Goal: Check status: Check status

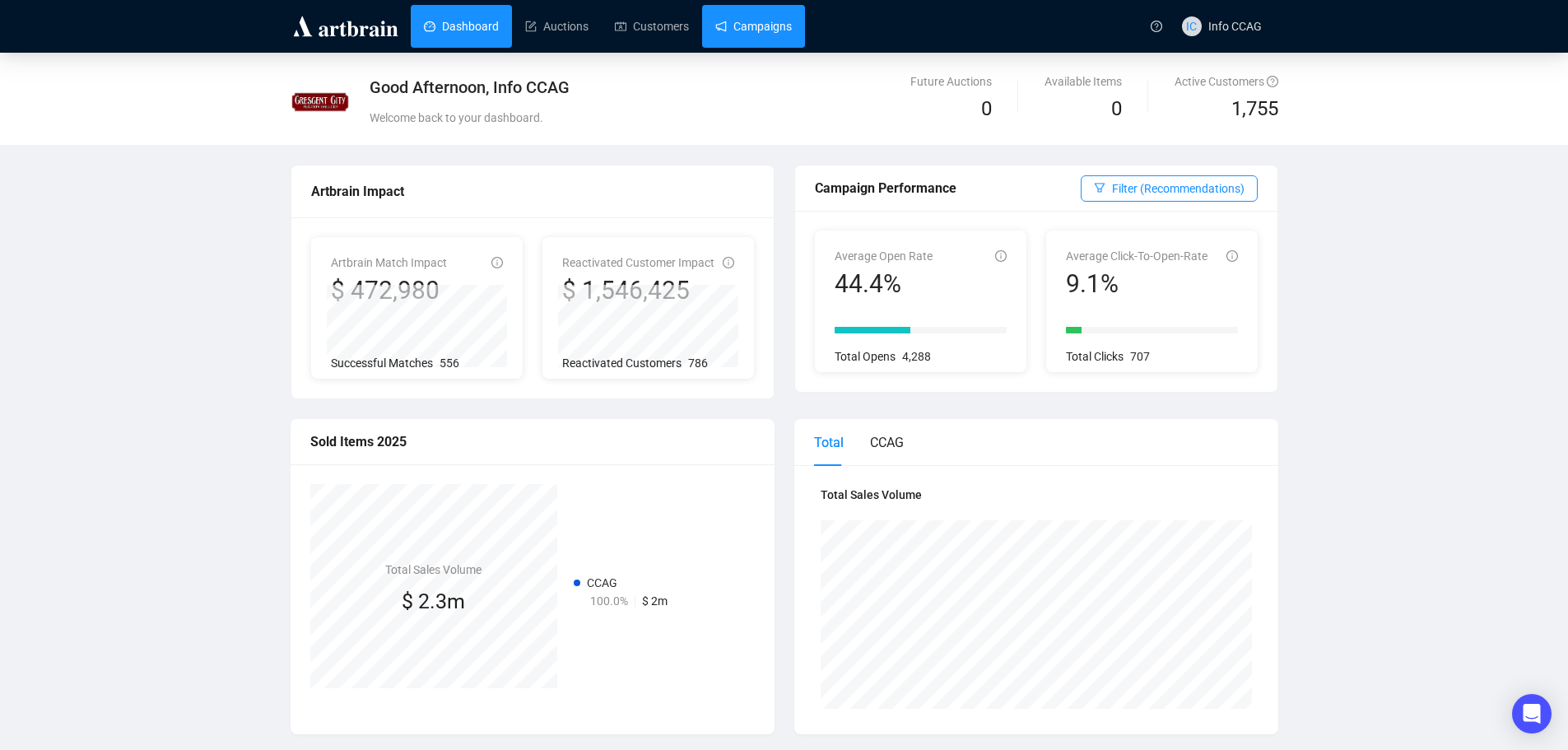
click at [745, 31] on link "Campaigns" at bounding box center [753, 26] width 76 height 43
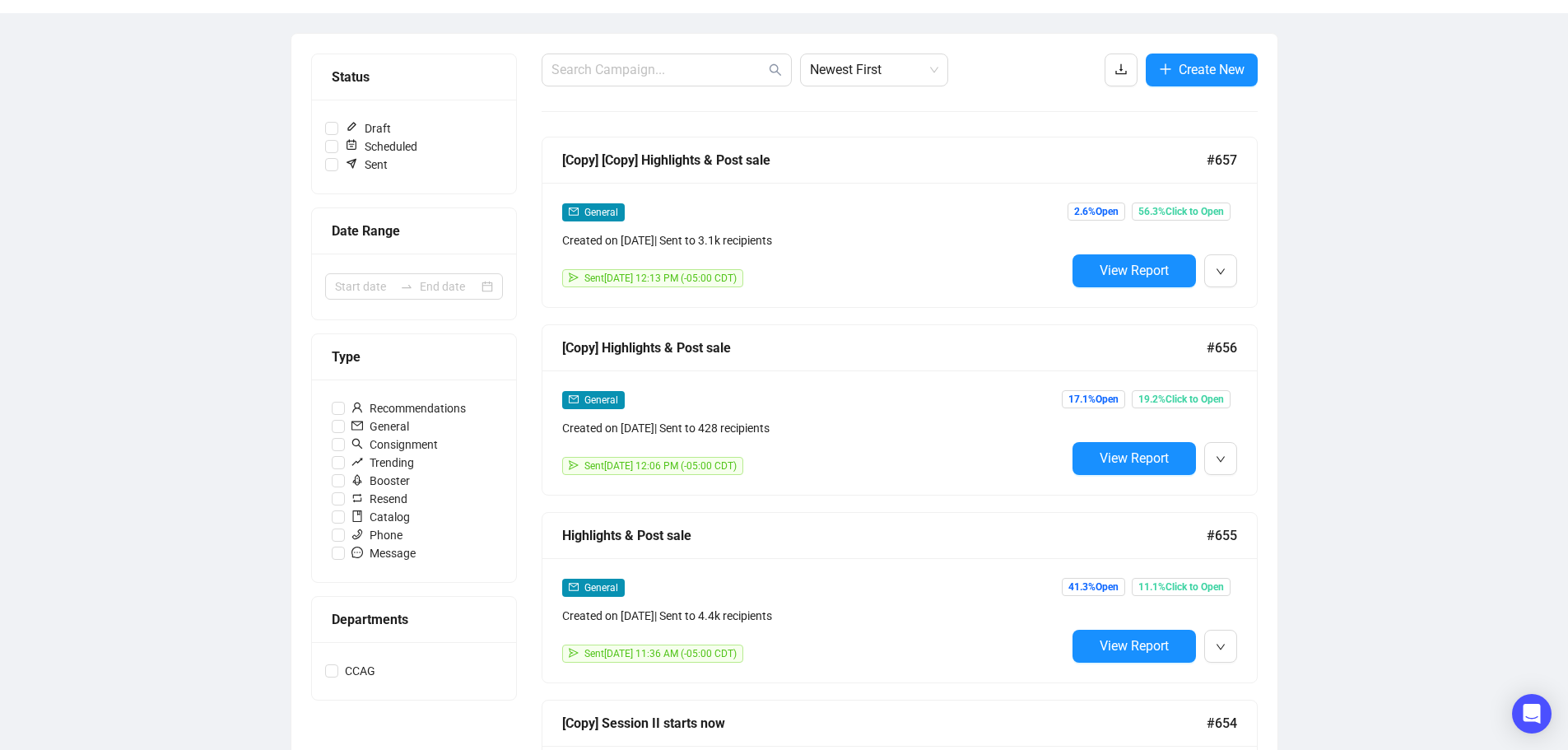
scroll to position [165, 0]
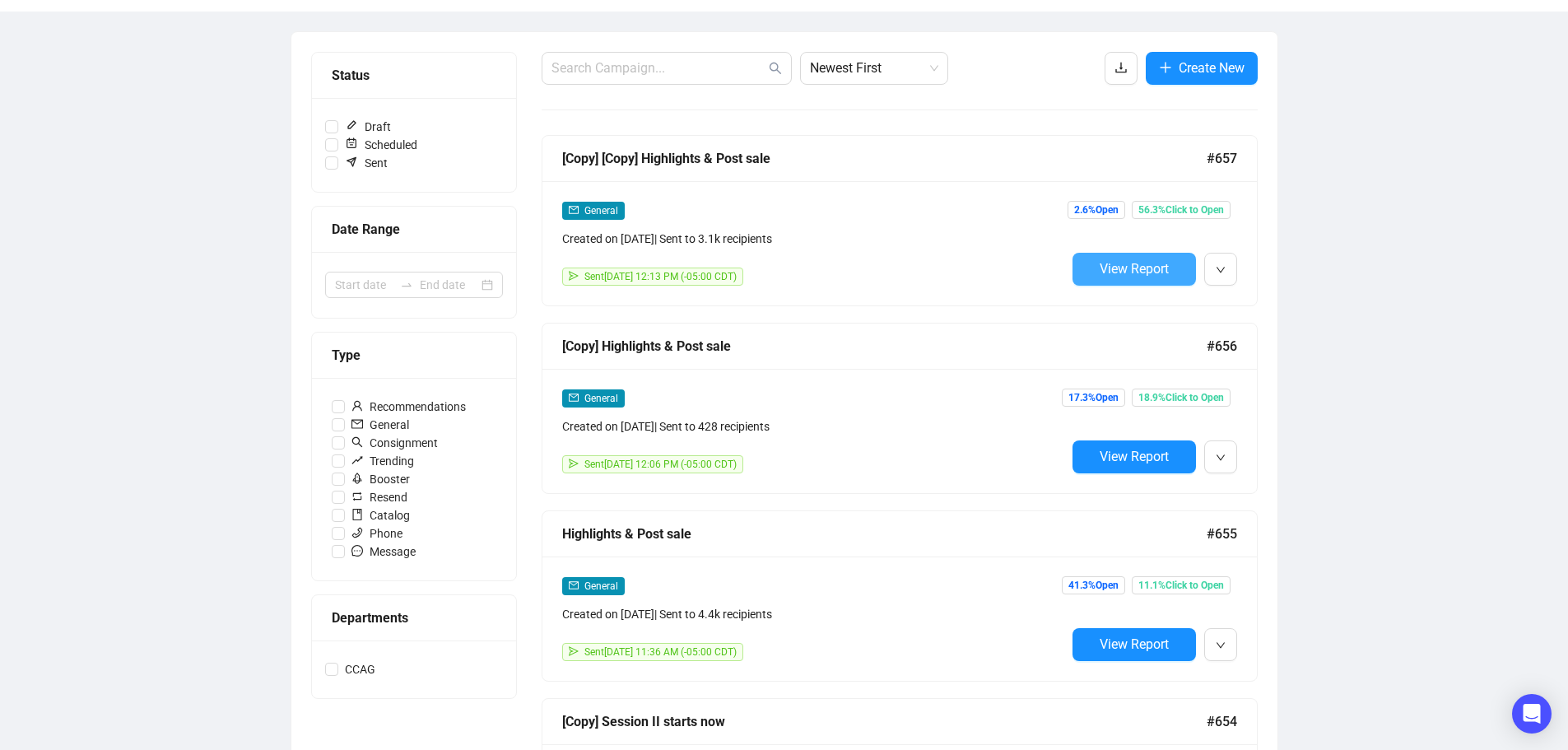
click at [1158, 265] on span "View Report" at bounding box center [1133, 268] width 69 height 16
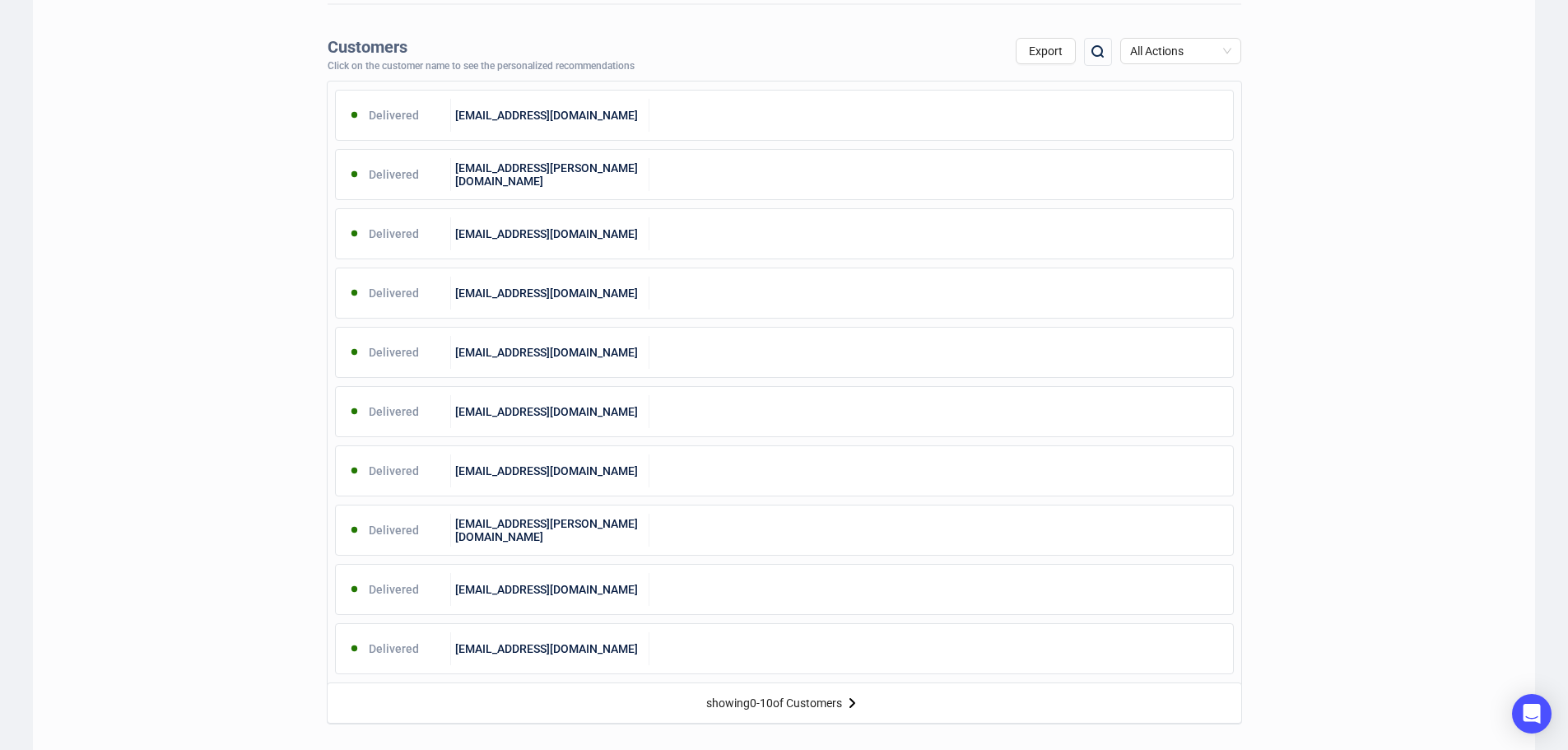
scroll to position [576, 0]
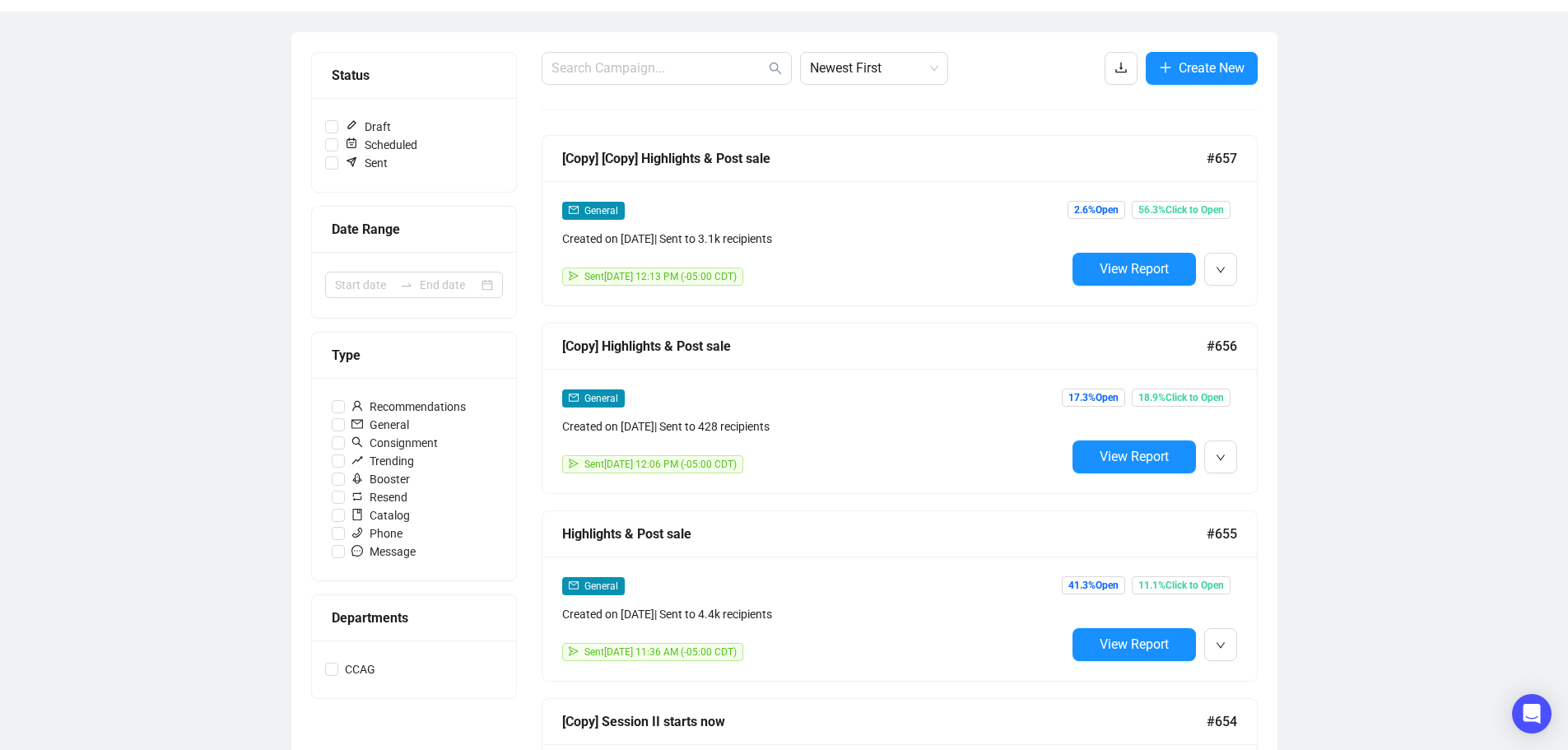
scroll to position [166, 0]
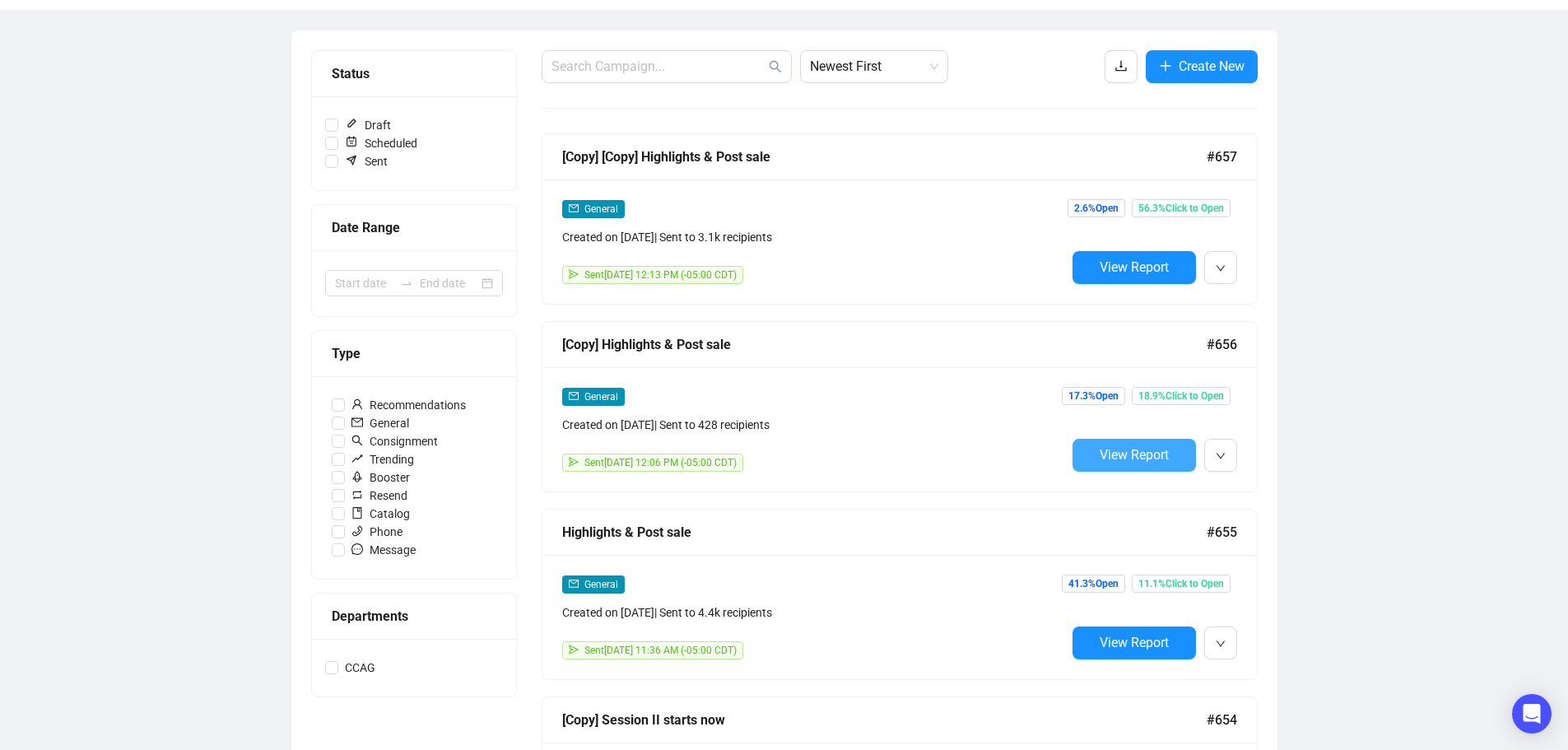
click at [1123, 458] on span "View Report" at bounding box center [1133, 454] width 69 height 16
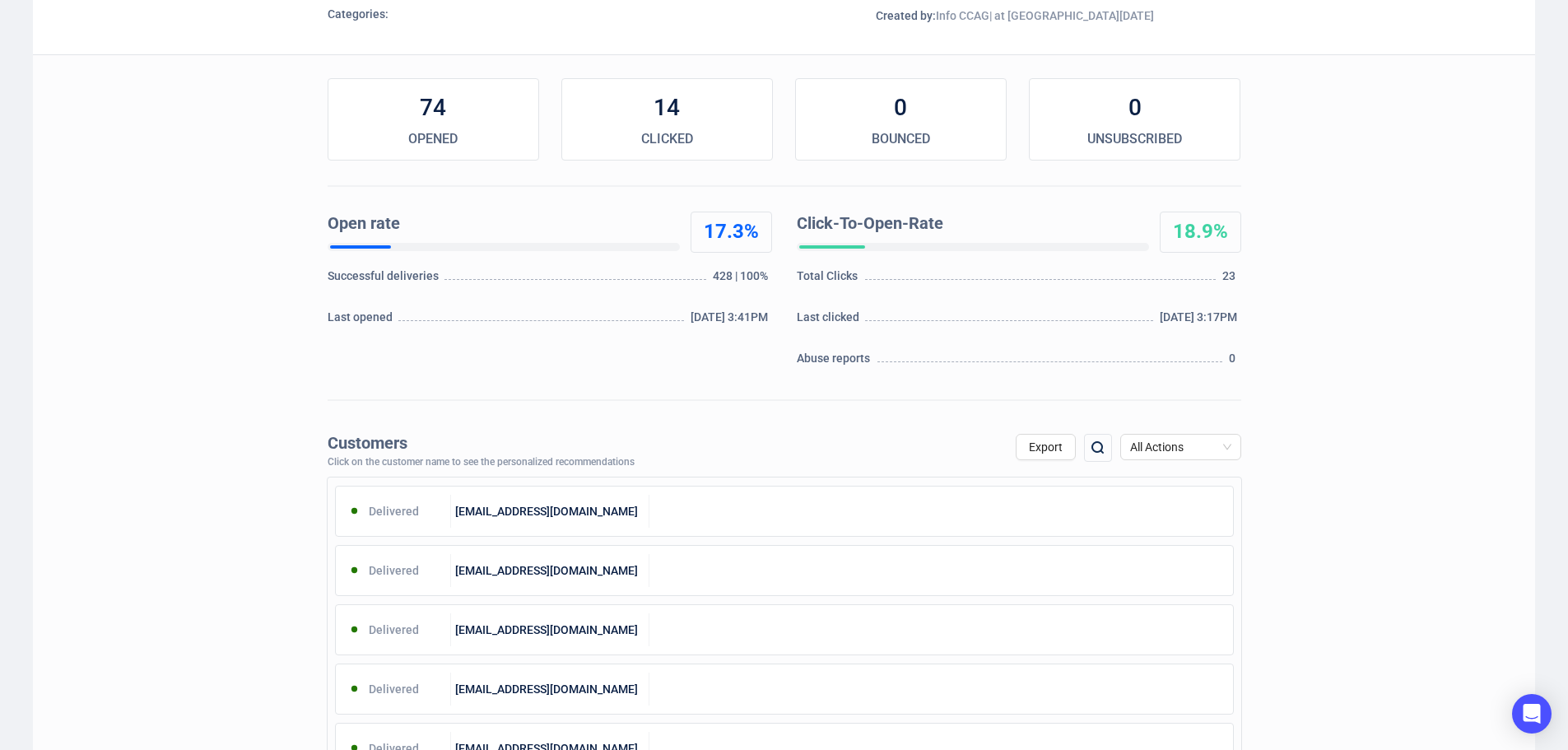
scroll to position [21, 0]
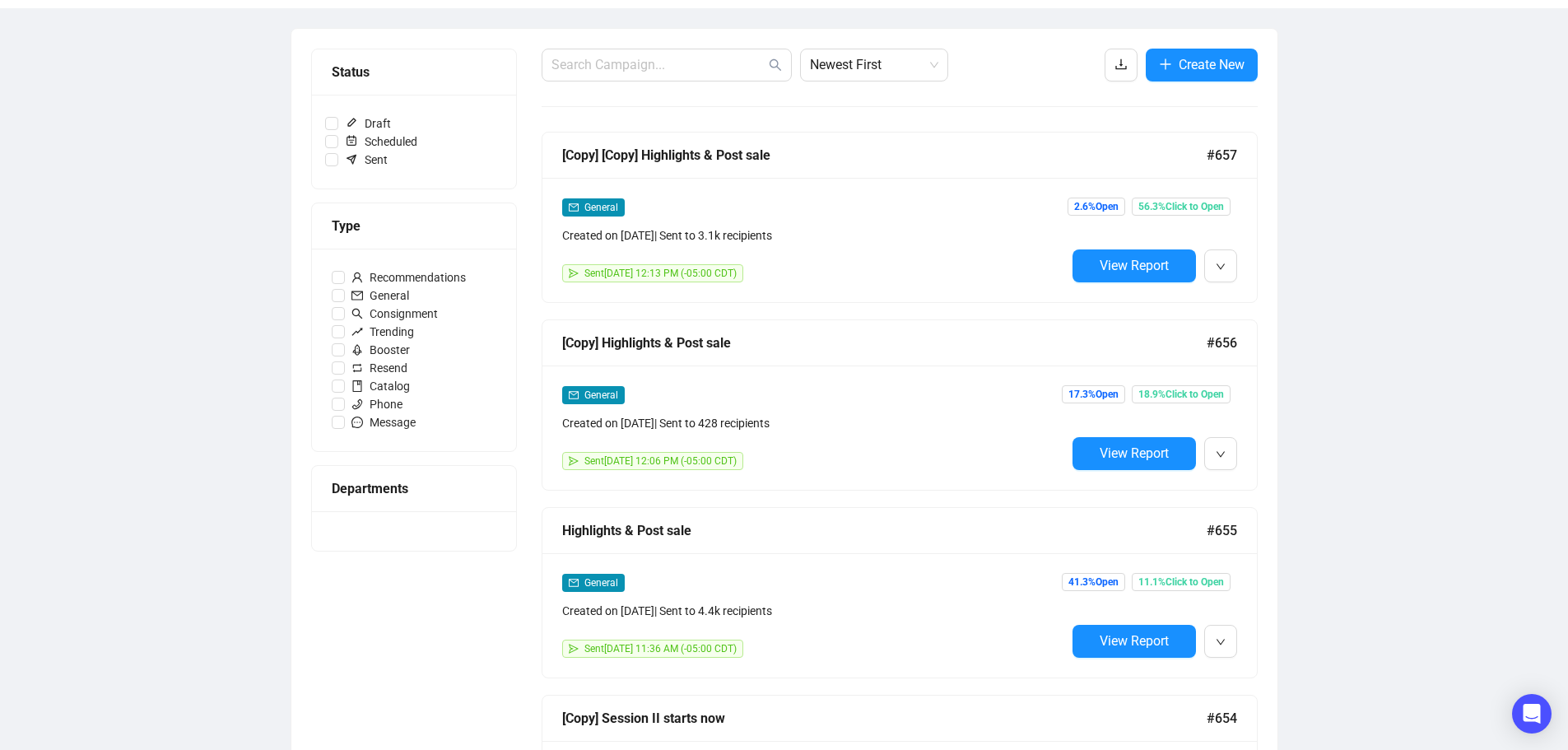
scroll to position [168, 0]
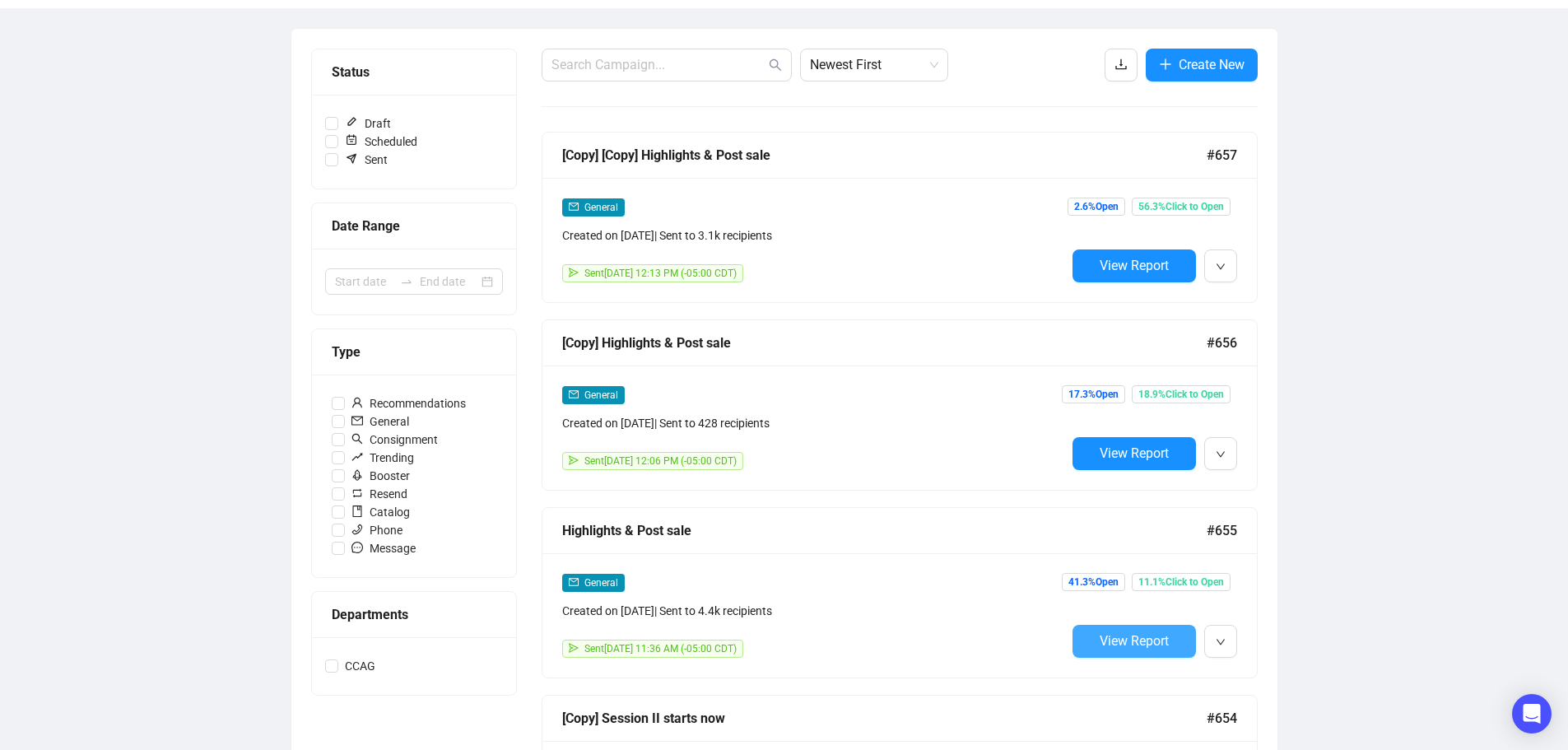
click at [1120, 641] on span "View Report" at bounding box center [1133, 640] width 69 height 16
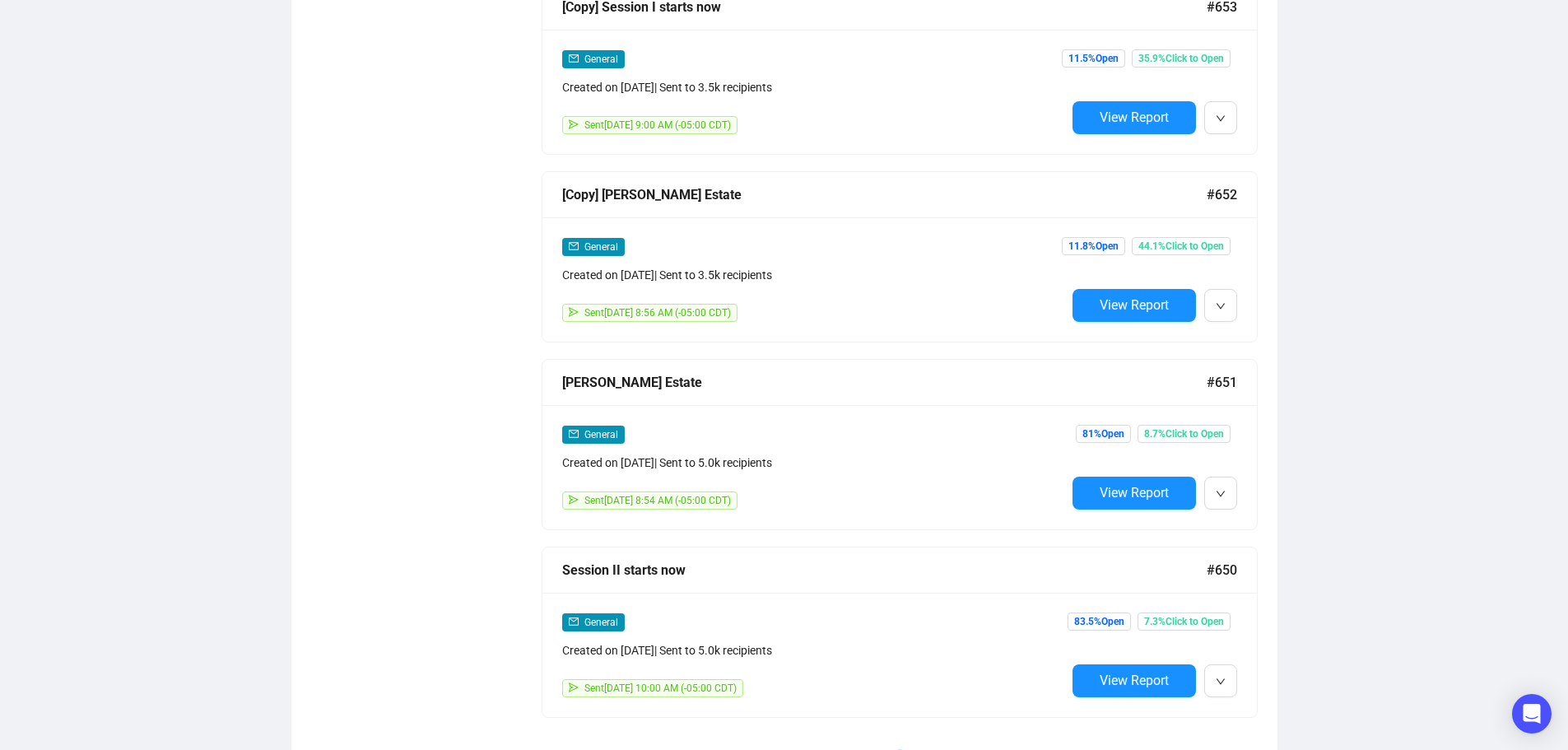
scroll to position [1075, 0]
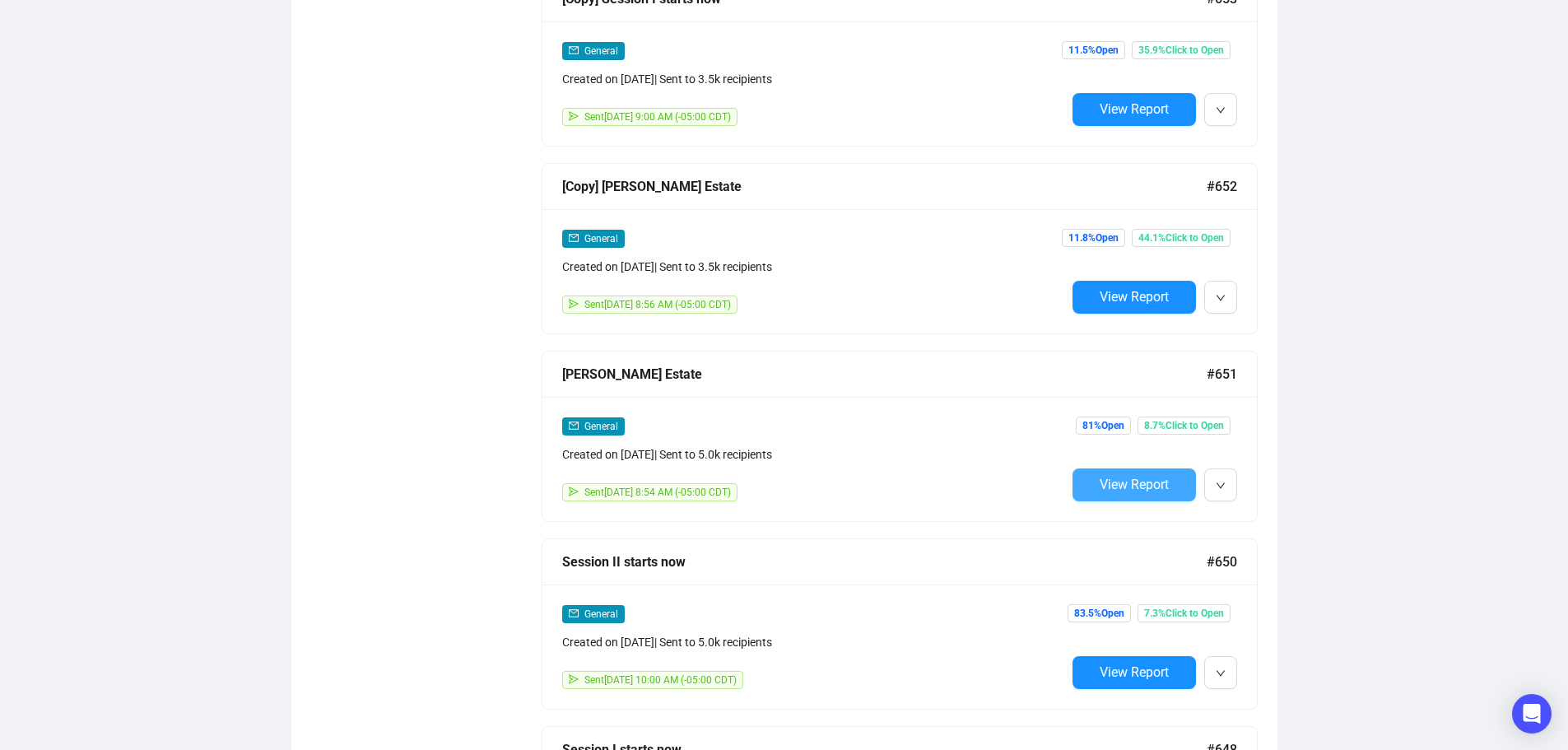
click at [1138, 478] on span "View Report" at bounding box center [1133, 484] width 69 height 16
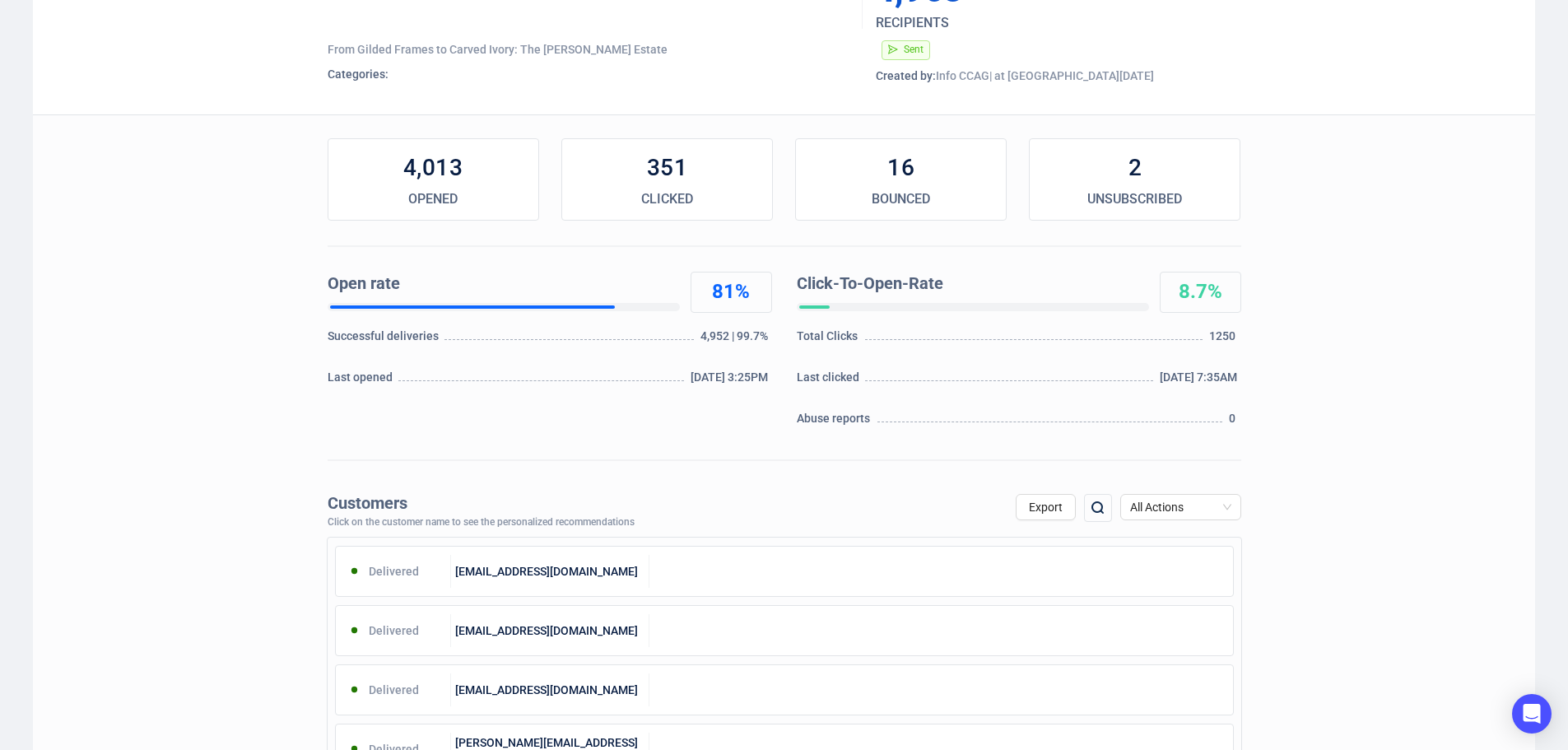
scroll to position [329, 0]
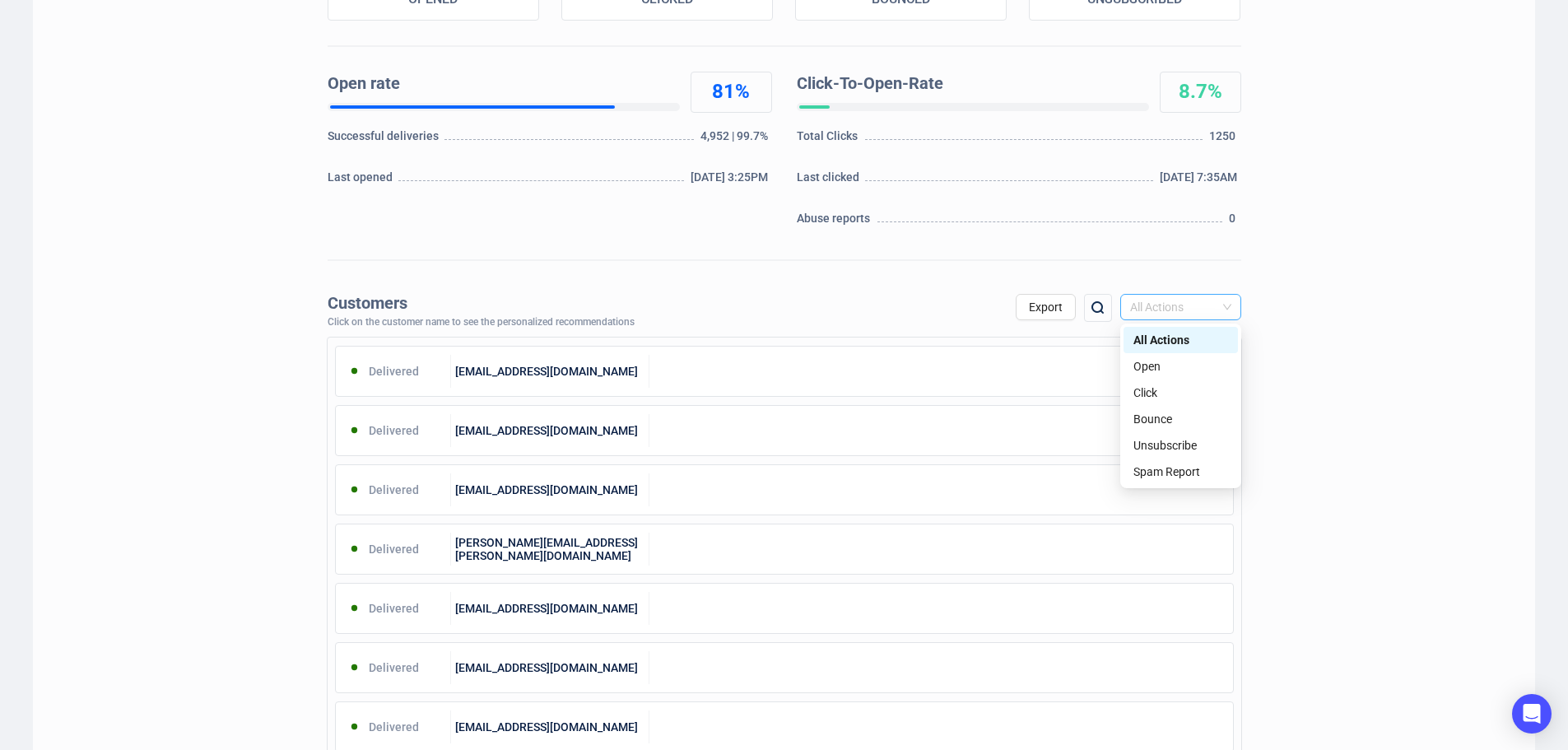
click at [1216, 309] on span "All Actions" at bounding box center [1181, 307] width 101 height 25
click at [1160, 445] on div "Unsubscribe" at bounding box center [1181, 445] width 94 height 18
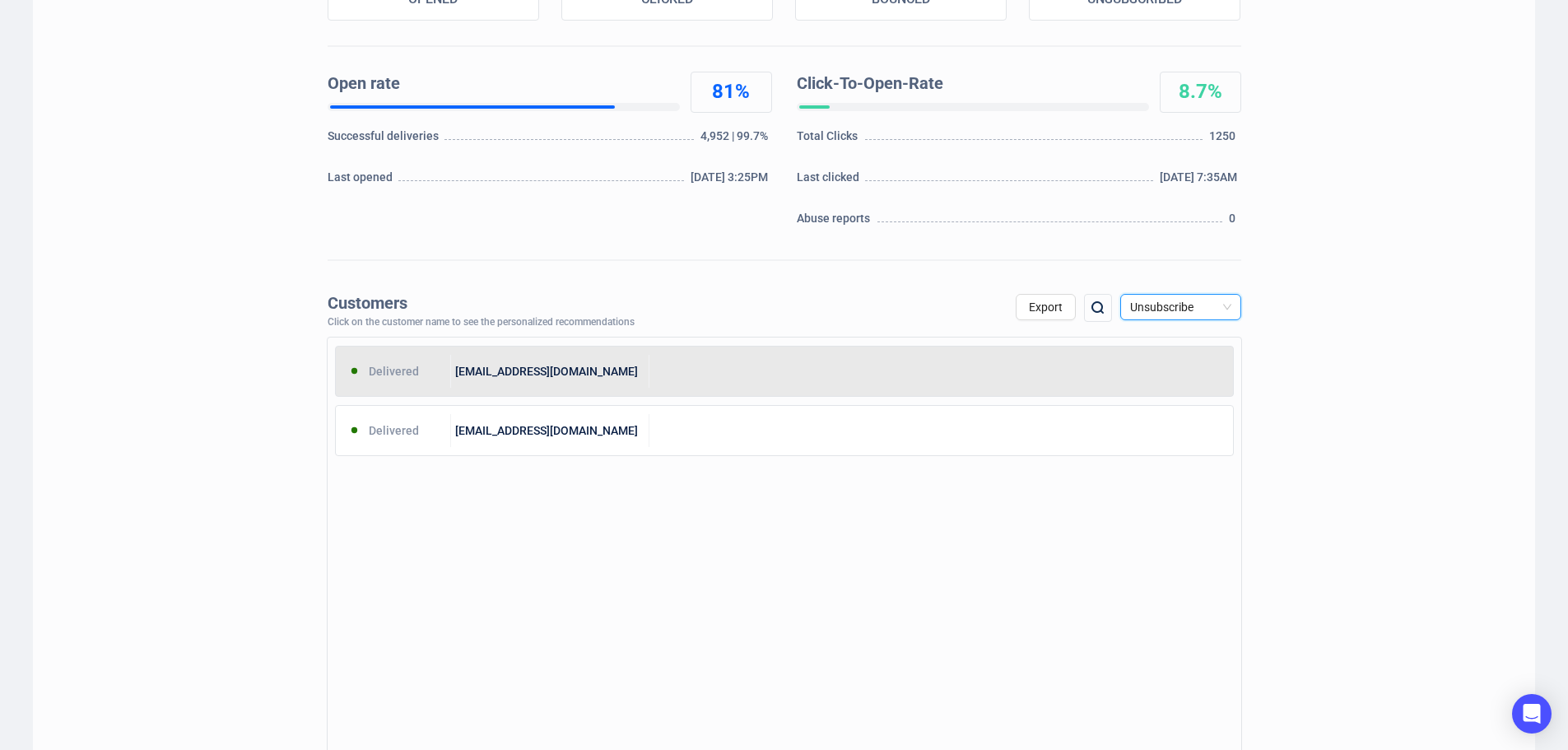
click at [823, 380] on div at bounding box center [940, 371] width 584 height 33
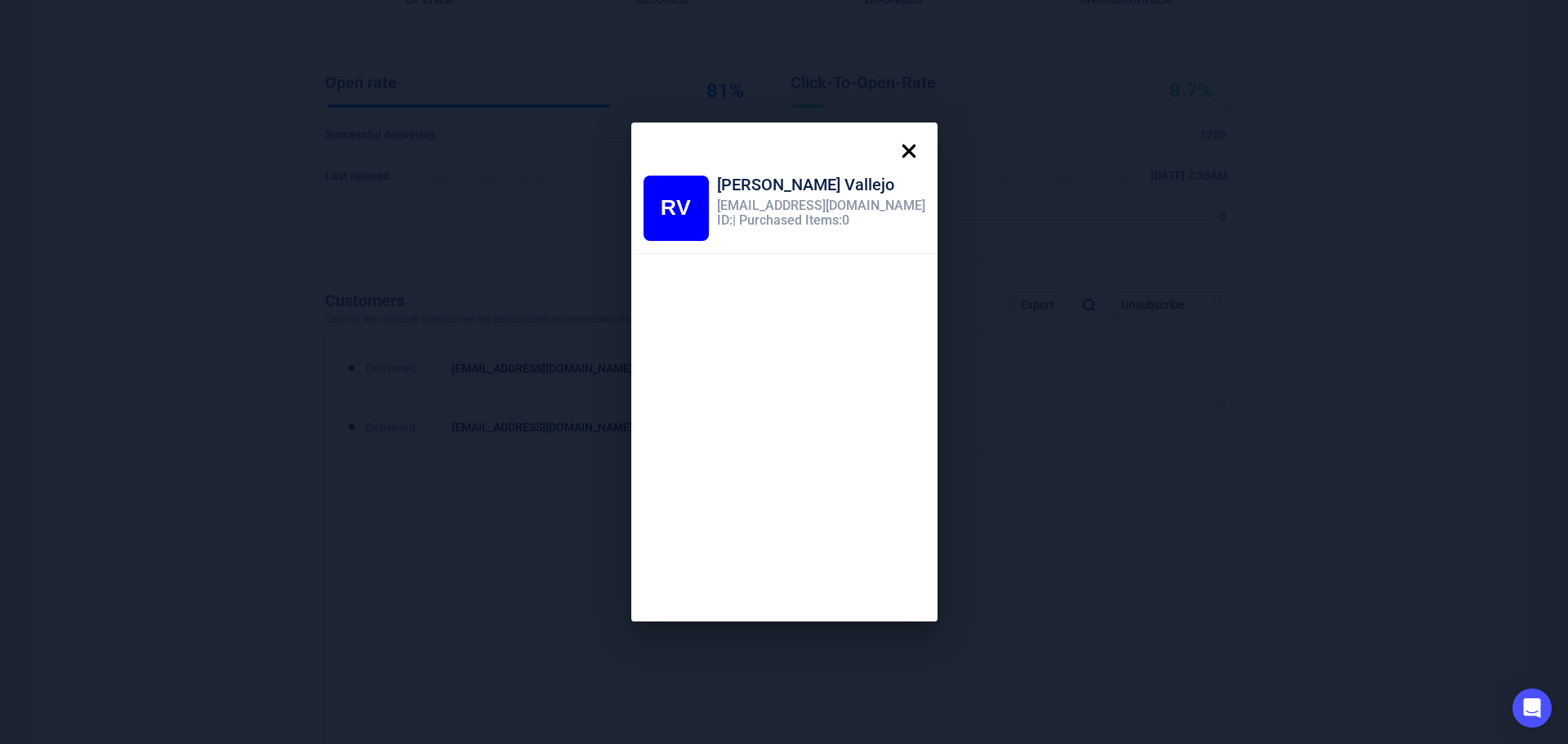
click at [892, 143] on icon at bounding box center [908, 151] width 33 height 33
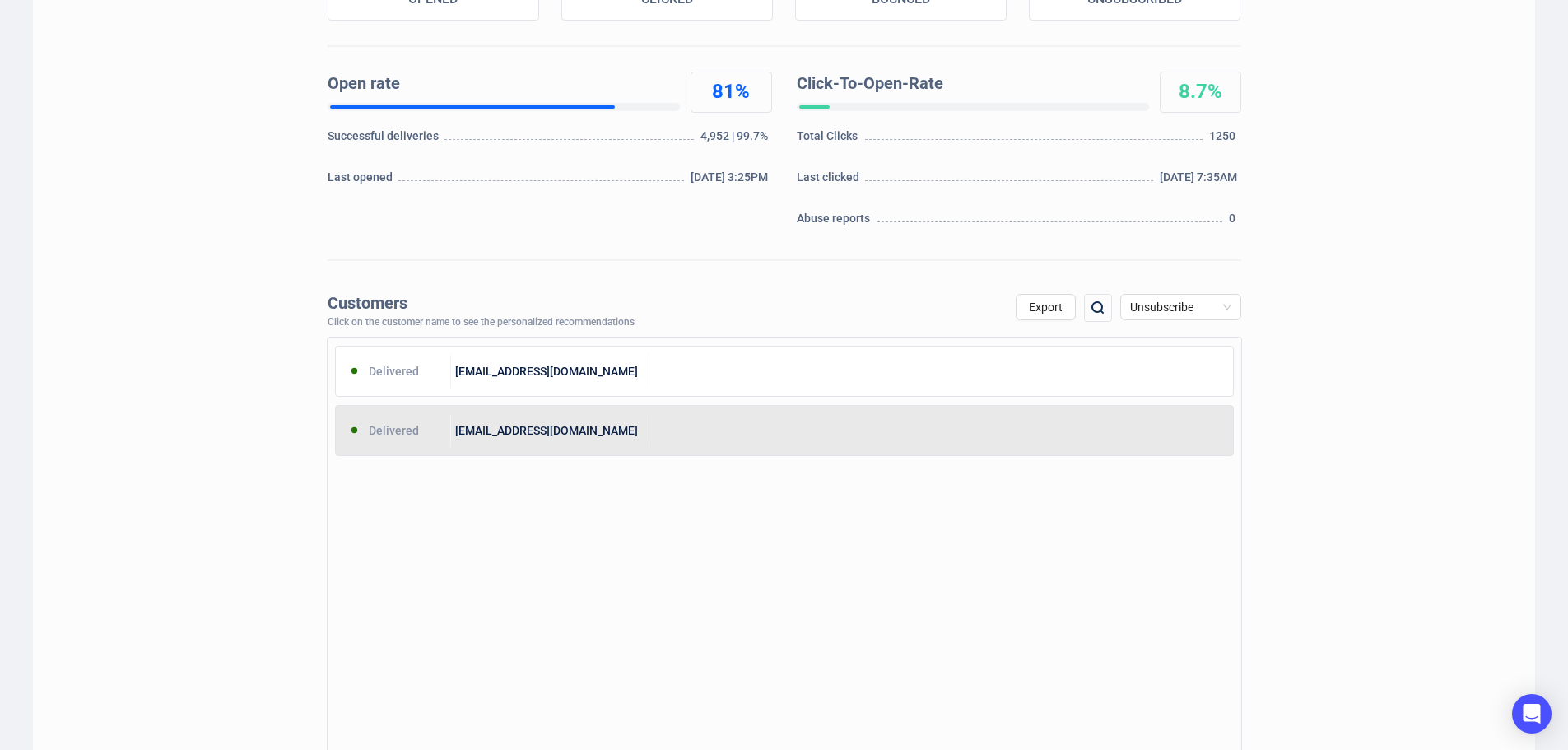
click at [703, 428] on div at bounding box center [940, 430] width 584 height 33
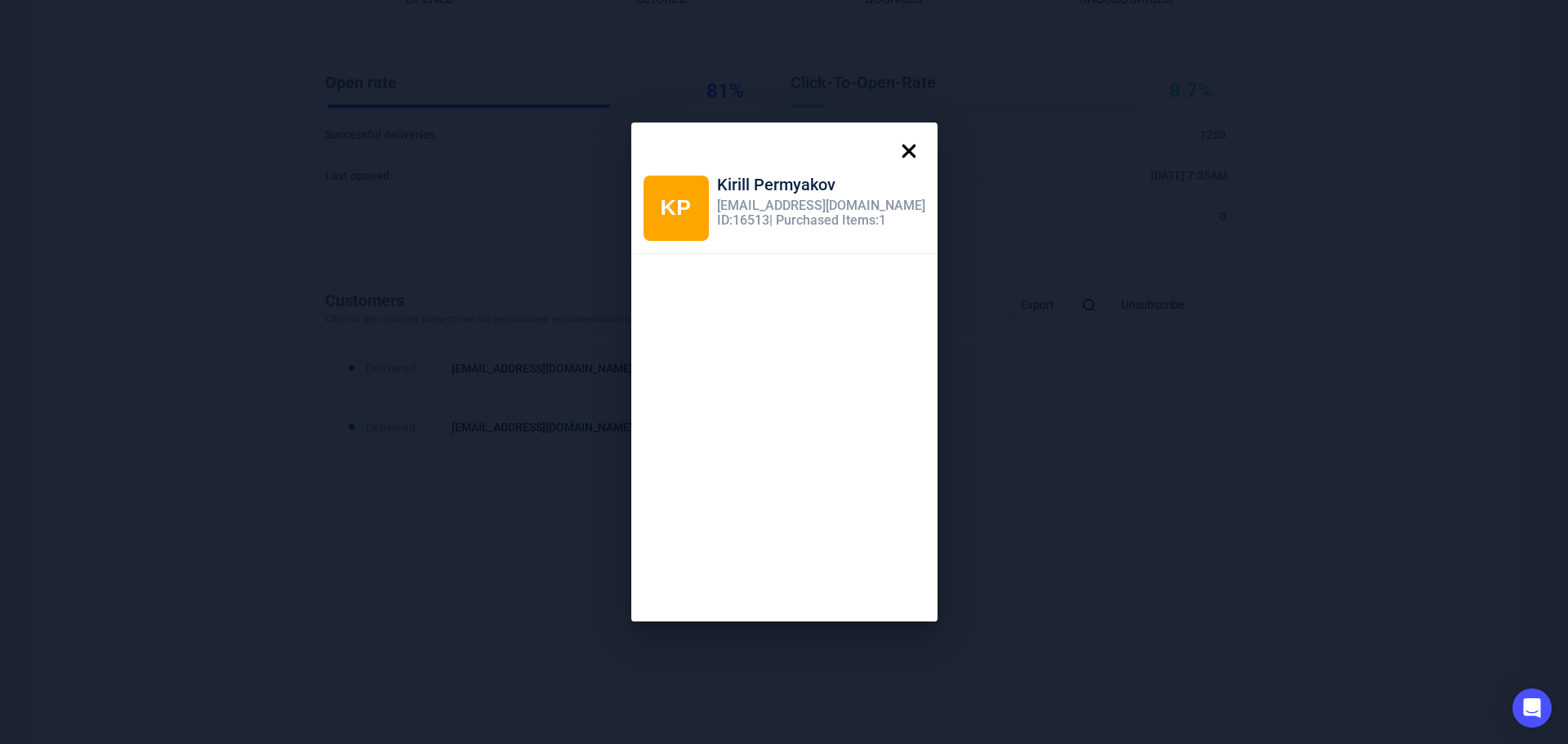
click at [908, 140] on icon at bounding box center [908, 151] width 33 height 33
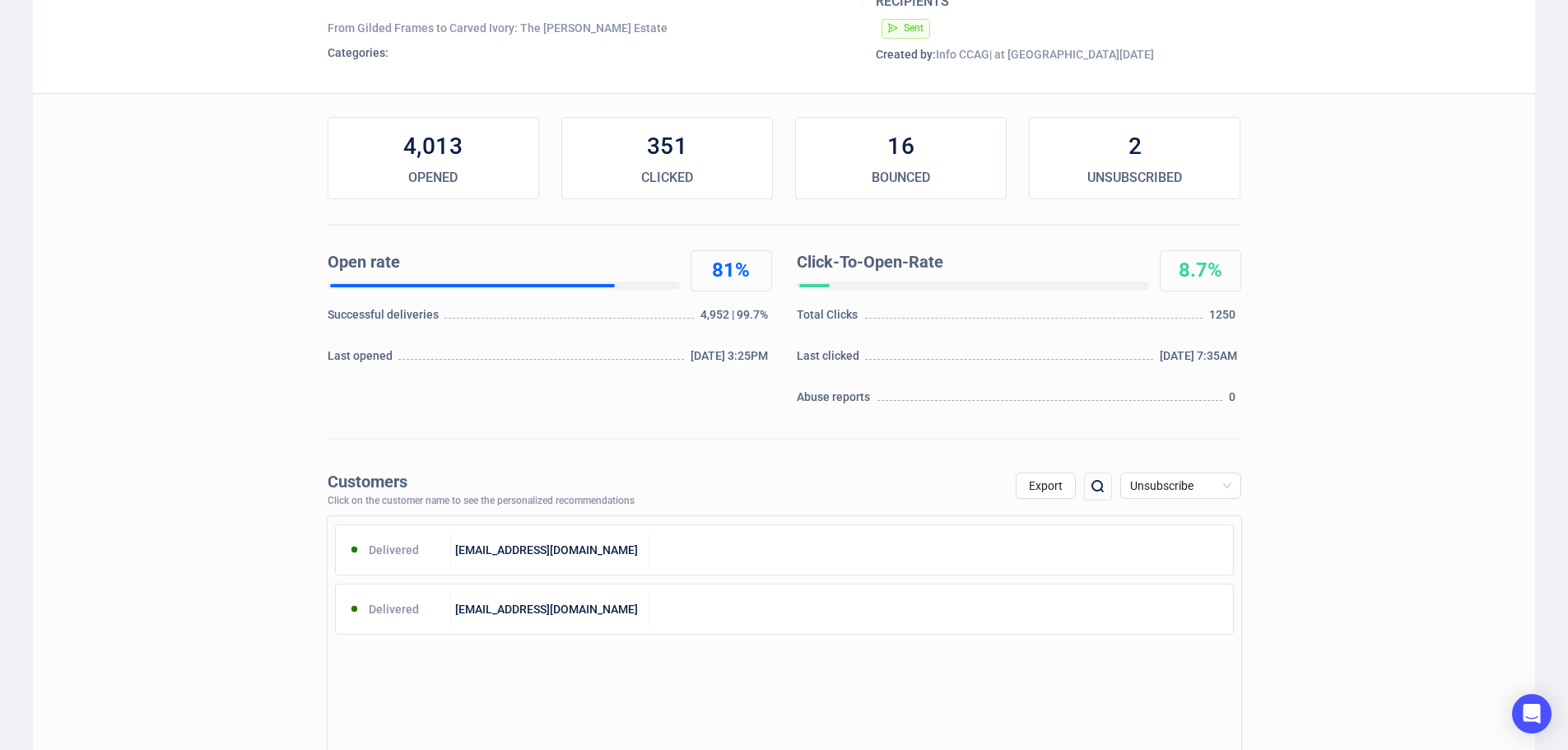
scroll to position [0, 0]
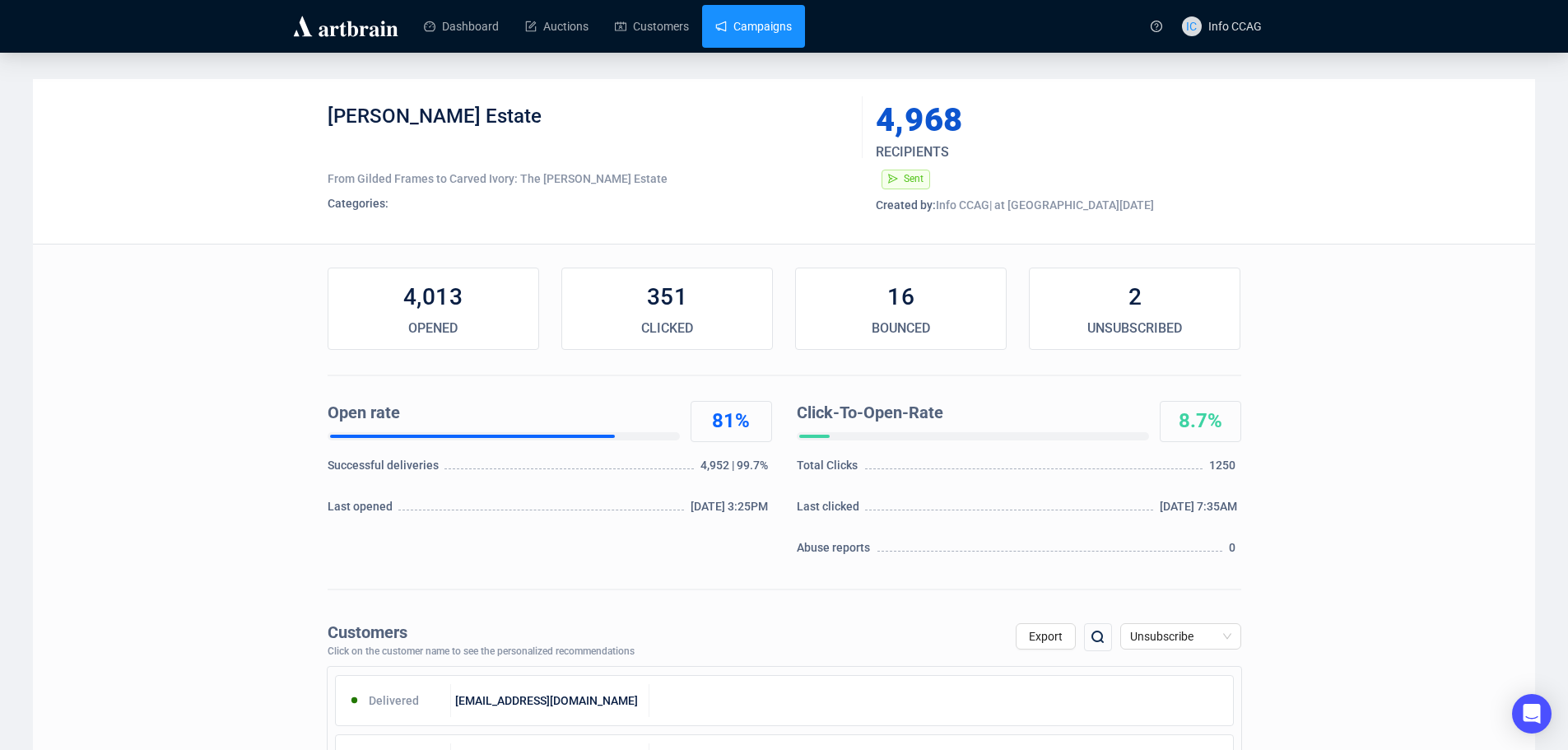
click at [748, 22] on link "Campaigns" at bounding box center [753, 26] width 76 height 43
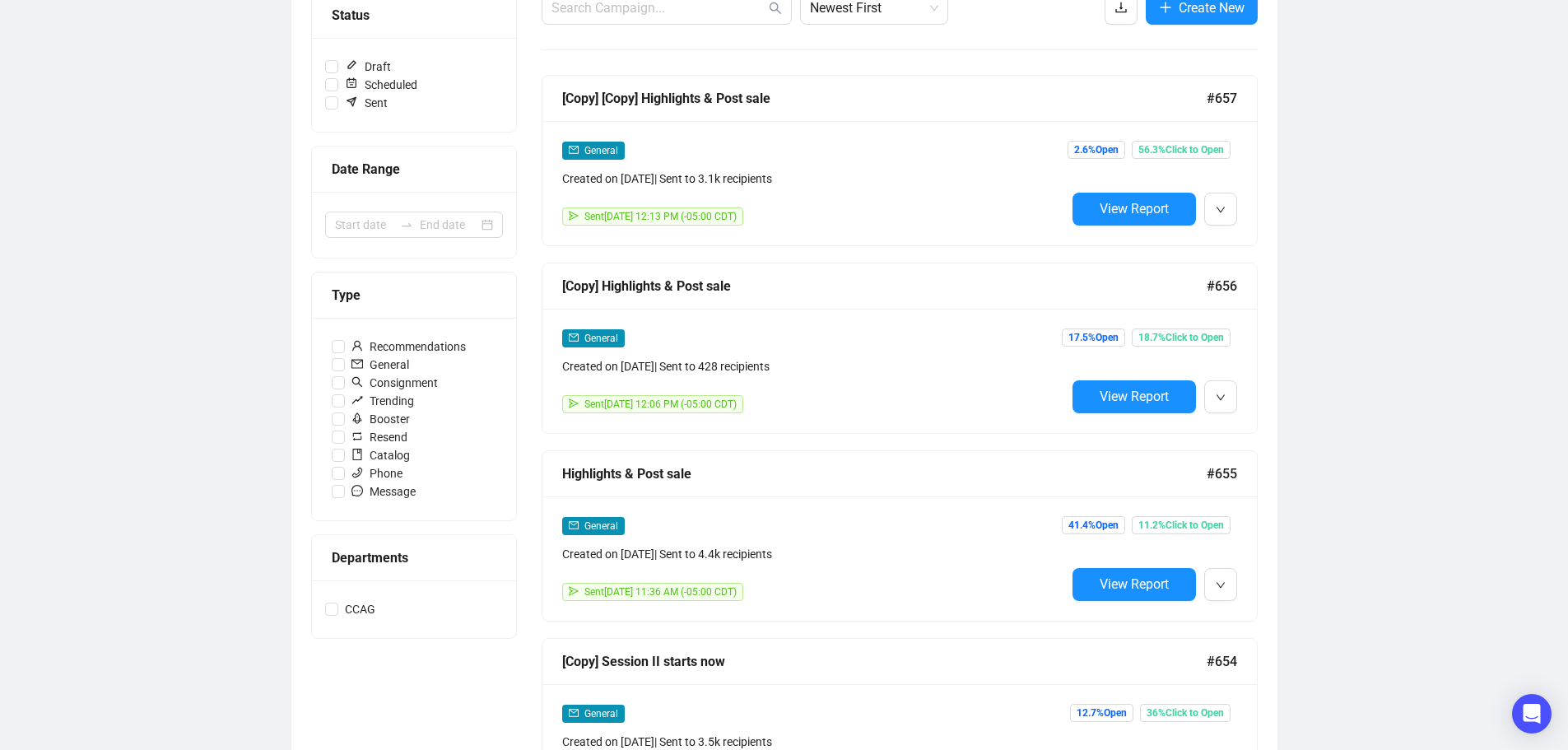
scroll to position [247, 0]
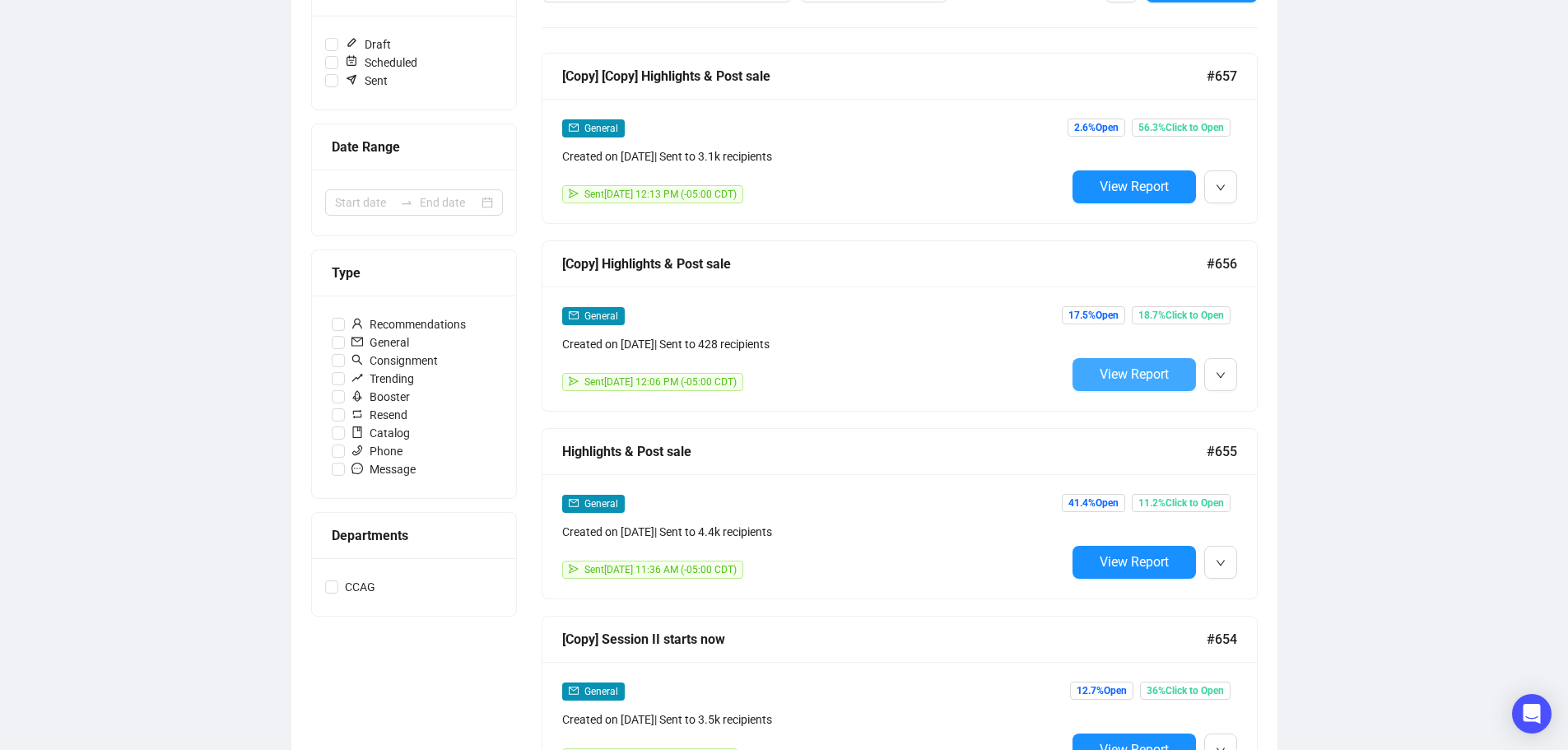
click at [1139, 373] on span "View Report" at bounding box center [1133, 373] width 69 height 16
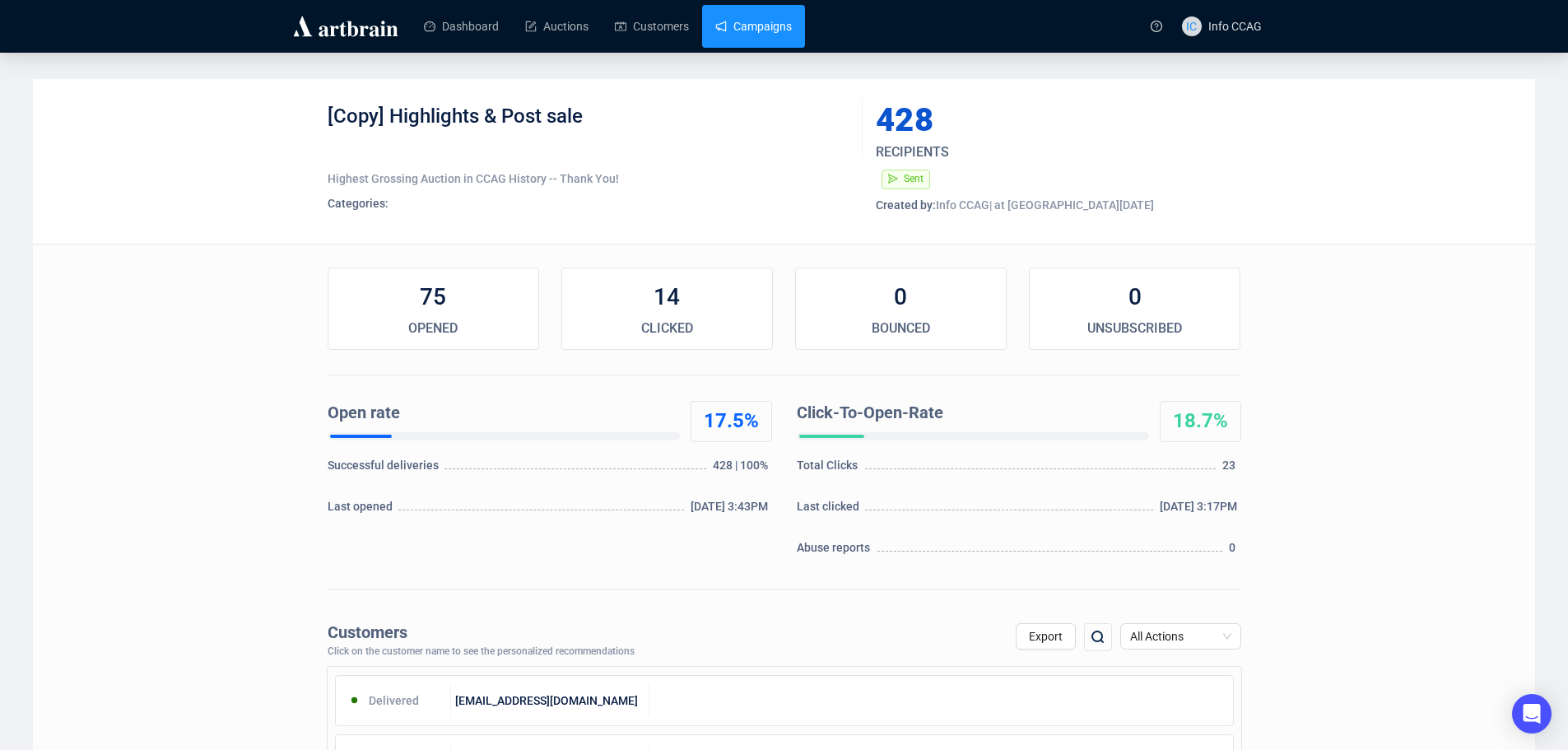
click at [742, 24] on link "Campaigns" at bounding box center [753, 26] width 76 height 43
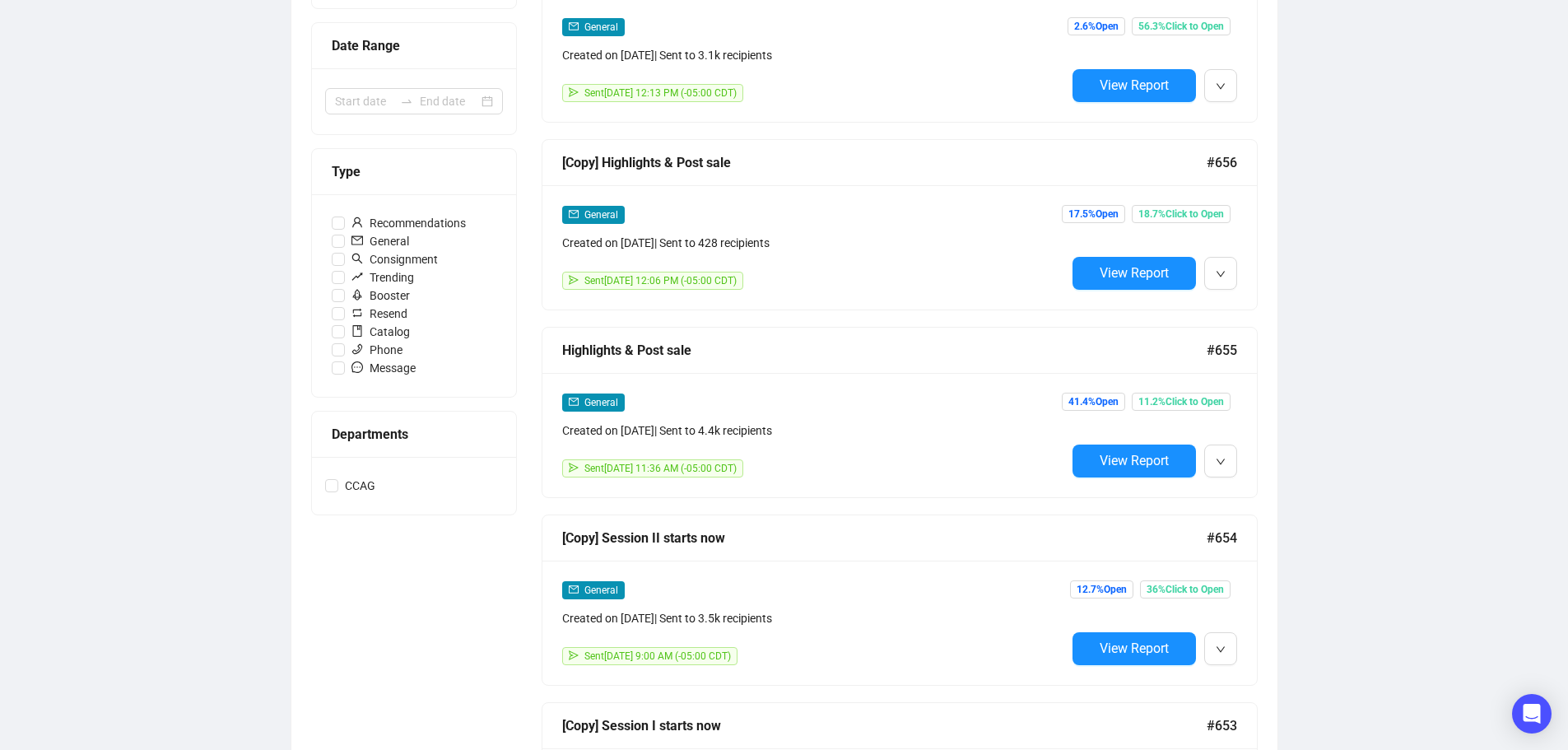
scroll to position [411, 0]
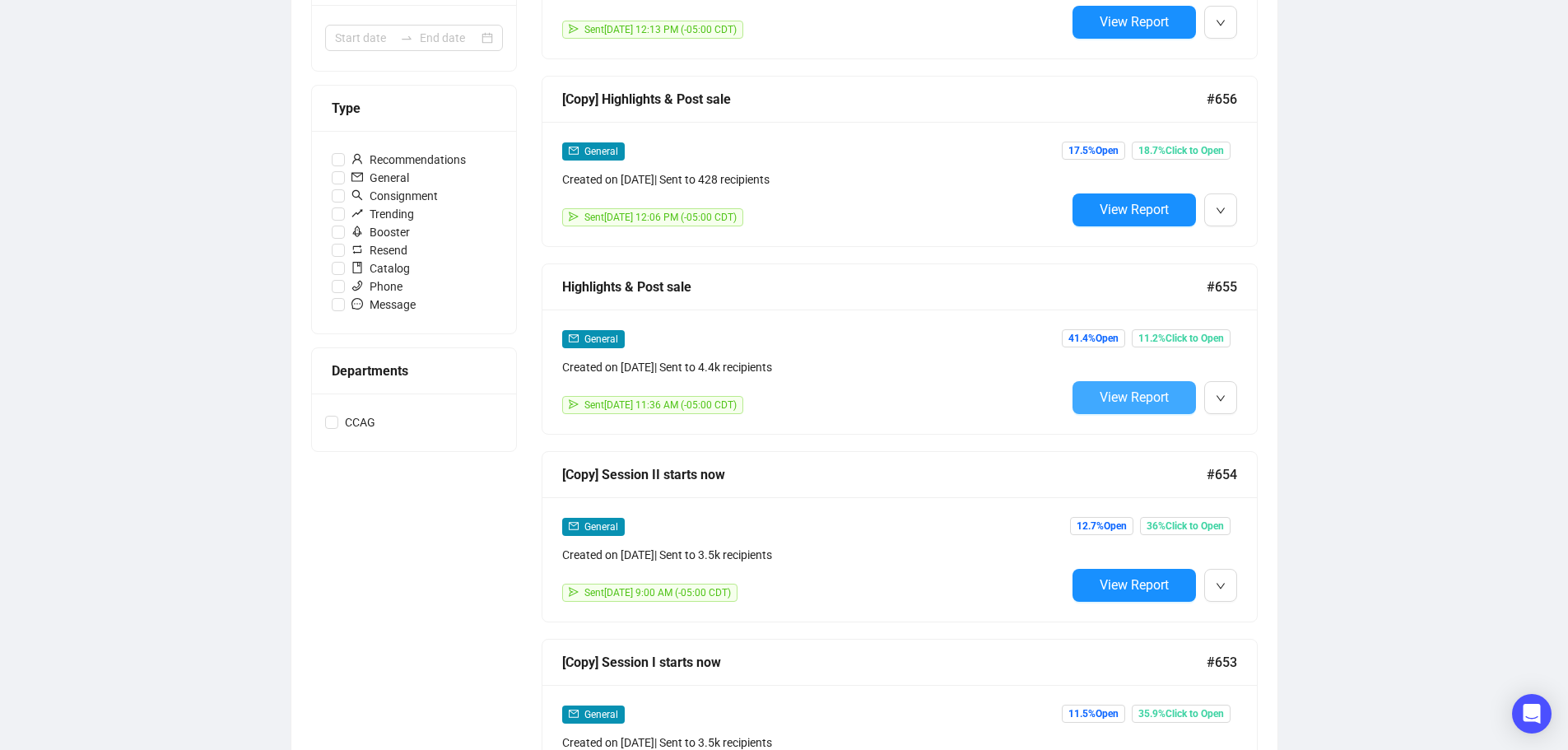
click at [1161, 393] on span "View Report" at bounding box center [1133, 397] width 69 height 16
